Goal: Navigation & Orientation: Find specific page/section

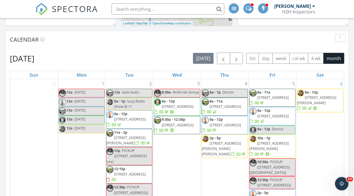
scroll to position [234, 0]
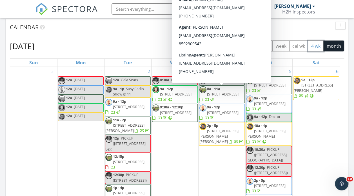
click at [314, 44] on button "4 wk" at bounding box center [316, 46] width 16 height 11
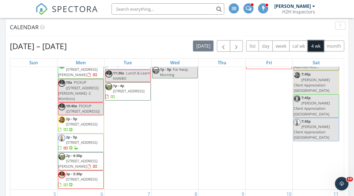
scroll to position [65, 0]
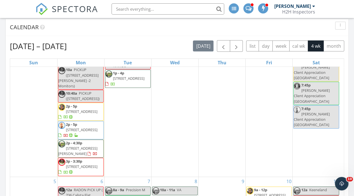
click at [156, 37] on div "Sep 28 – Oct 25, 2025 today list day week cal wk 4 wk month Sun Mon Tue Wed Thu…" at bounding box center [177, 164] width 342 height 256
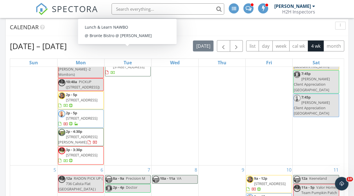
scroll to position [78, 0]
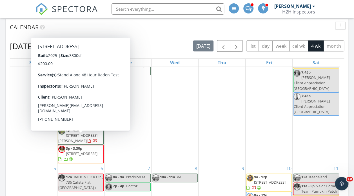
click at [78, 151] on span "[STREET_ADDRESS]" at bounding box center [82, 153] width 32 height 5
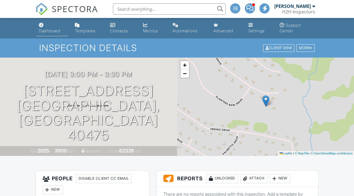
click at [46, 32] on div "Dashboard" at bounding box center [49, 30] width 21 height 5
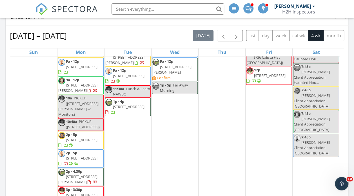
scroll to position [27, 0]
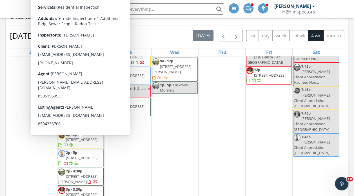
click at [91, 156] on span "[STREET_ADDRESS]" at bounding box center [82, 158] width 32 height 5
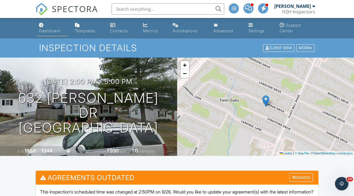
click at [52, 32] on div "Dashboard" at bounding box center [49, 30] width 21 height 5
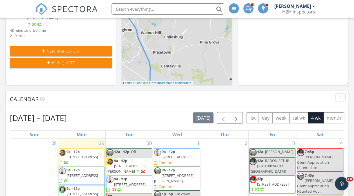
scroll to position [168, 0]
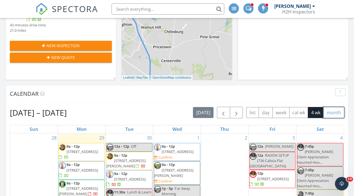
click at [339, 118] on button "month" at bounding box center [333, 112] width 21 height 11
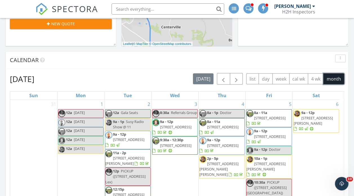
scroll to position [202, 0]
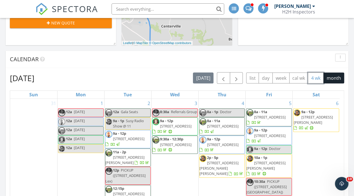
click at [313, 76] on button "4 wk" at bounding box center [316, 78] width 16 height 11
